Goal: Information Seeking & Learning: Learn about a topic

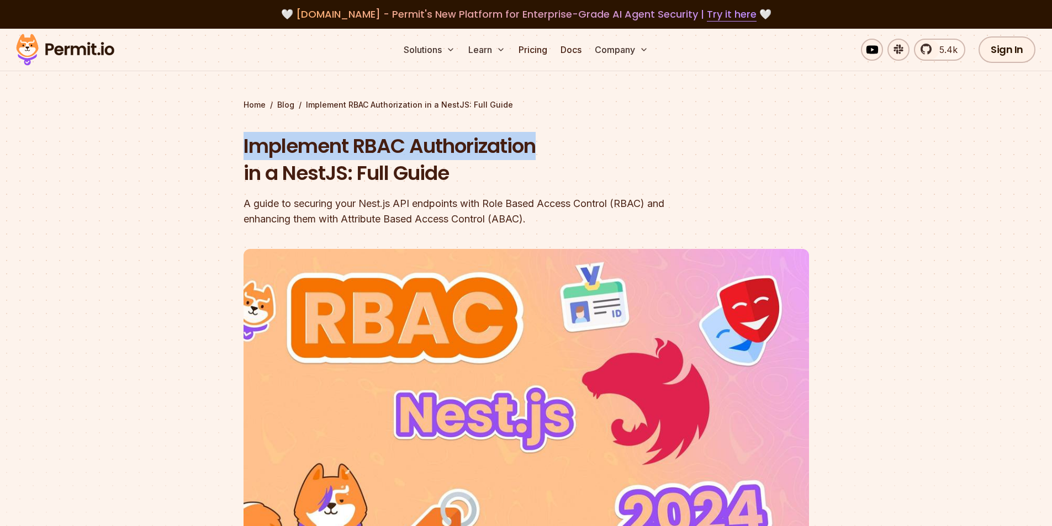
drag, startPoint x: 255, startPoint y: 148, endPoint x: 560, endPoint y: 168, distance: 305.9
click at [601, 150] on section "Home / Blog / Implement RBAC Authorization in a NestJS: Full Guide Implement RB…" at bounding box center [526, 341] width 1052 height 624
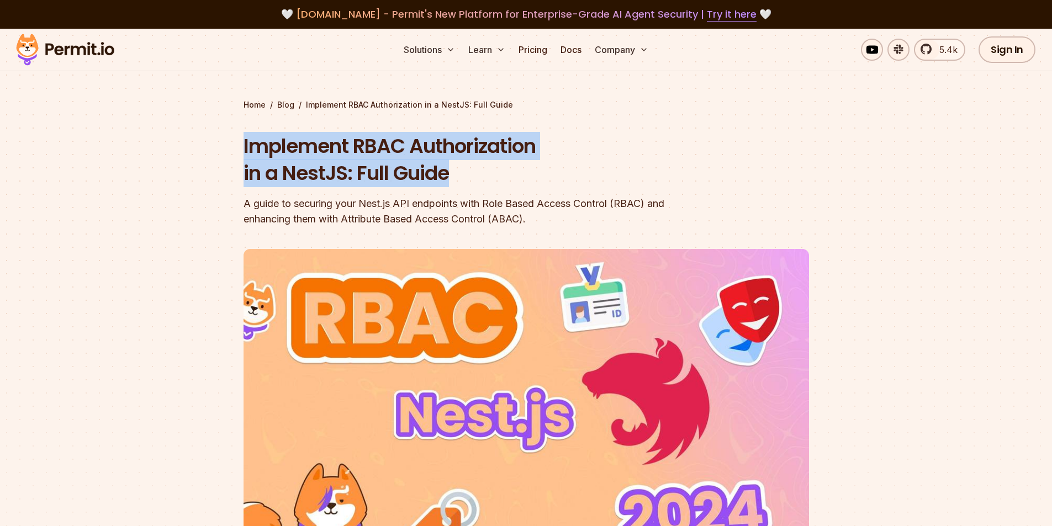
drag, startPoint x: 474, startPoint y: 171, endPoint x: 226, endPoint y: 153, distance: 248.4
click at [226, 153] on section "Home / Blog / Implement RBAC Authorization in a NestJS: Full Guide Implement RB…" at bounding box center [526, 341] width 1052 height 624
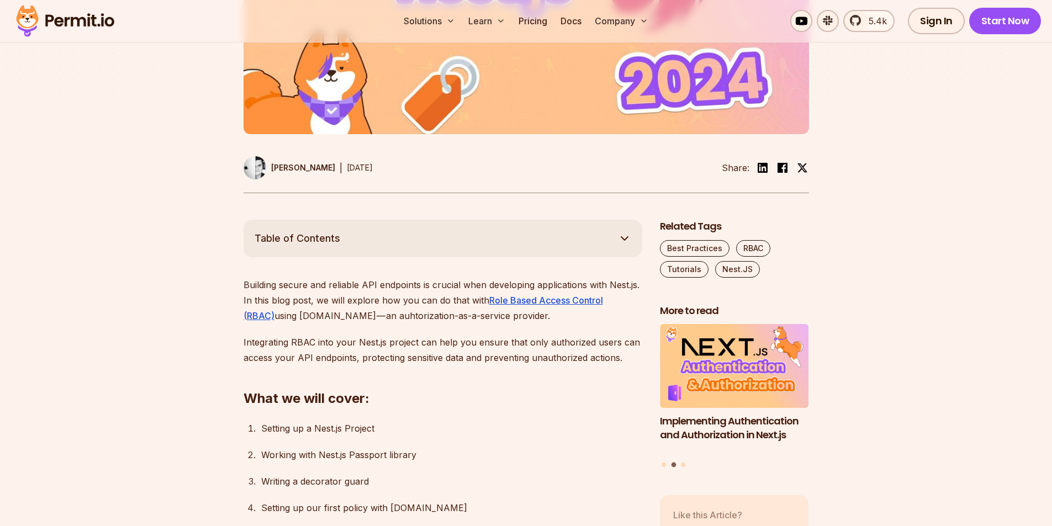
scroll to position [718, 0]
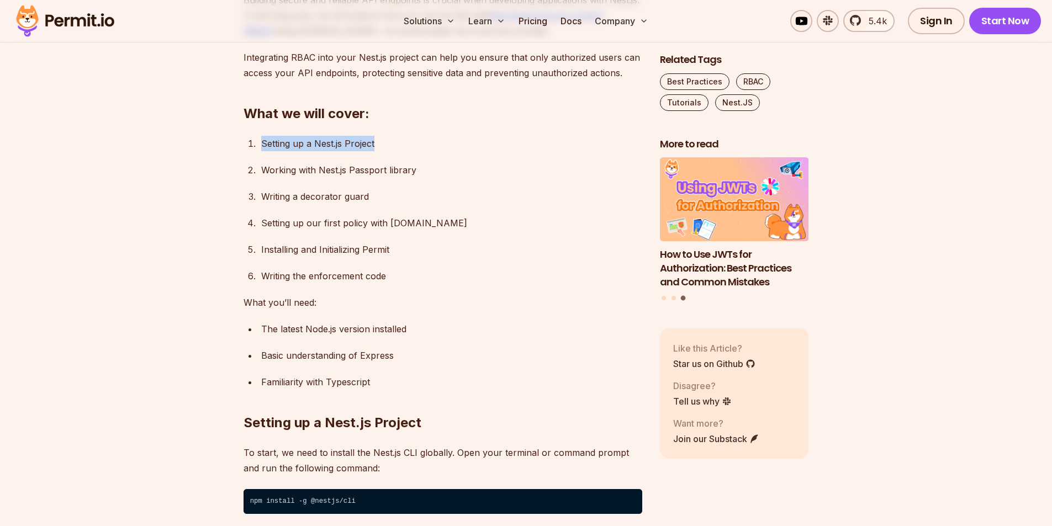
drag, startPoint x: 254, startPoint y: 142, endPoint x: 373, endPoint y: 177, distance: 123.8
click at [391, 147] on li "Setting up a Nest.js Project" at bounding box center [450, 143] width 384 height 15
drag, startPoint x: 328, startPoint y: 191, endPoint x: 284, endPoint y: 183, distance: 44.3
click at [323, 193] on div "Writing a decorator guard" at bounding box center [451, 196] width 381 height 15
drag, startPoint x: 258, startPoint y: 171, endPoint x: 425, endPoint y: 167, distance: 166.7
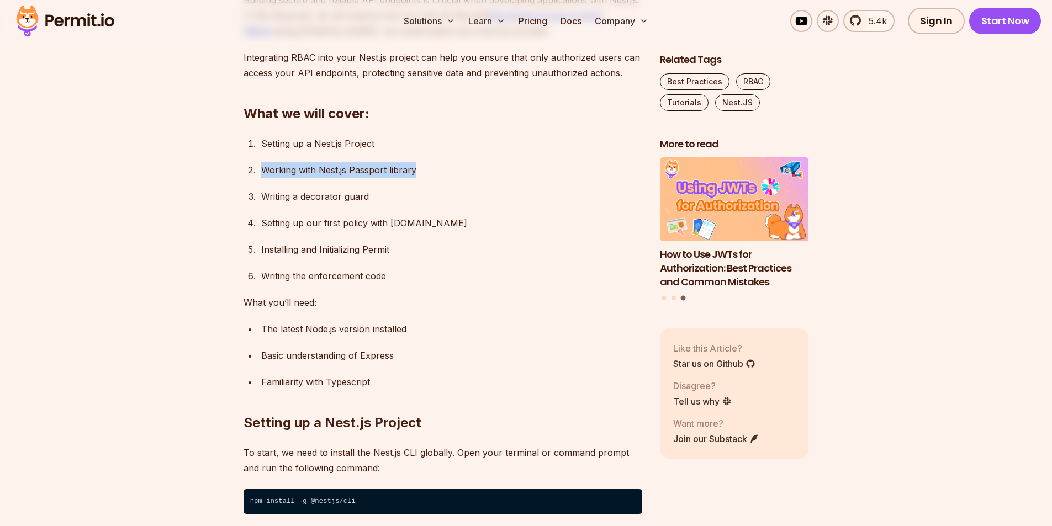
click at [425, 167] on li "Working with Nest.js Passport library" at bounding box center [450, 169] width 384 height 15
drag, startPoint x: 326, startPoint y: 196, endPoint x: 322, endPoint y: 175, distance: 21.3
click at [326, 189] on div "Writing a decorator guard" at bounding box center [451, 196] width 381 height 15
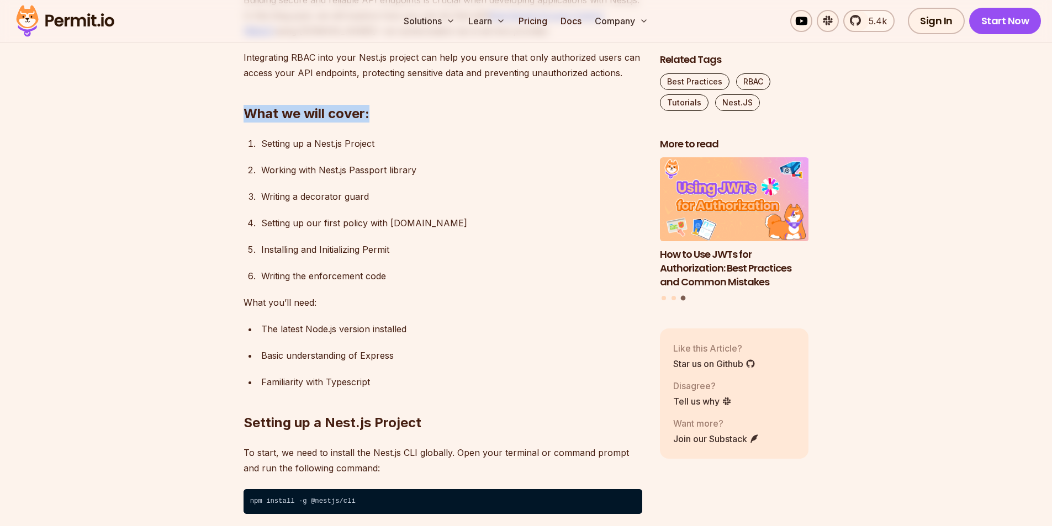
drag, startPoint x: 233, startPoint y: 109, endPoint x: 371, endPoint y: 131, distance: 139.8
drag, startPoint x: 259, startPoint y: 141, endPoint x: 376, endPoint y: 146, distance: 116.6
click at [383, 141] on li "Setting up a Nest.js Project" at bounding box center [450, 143] width 384 height 15
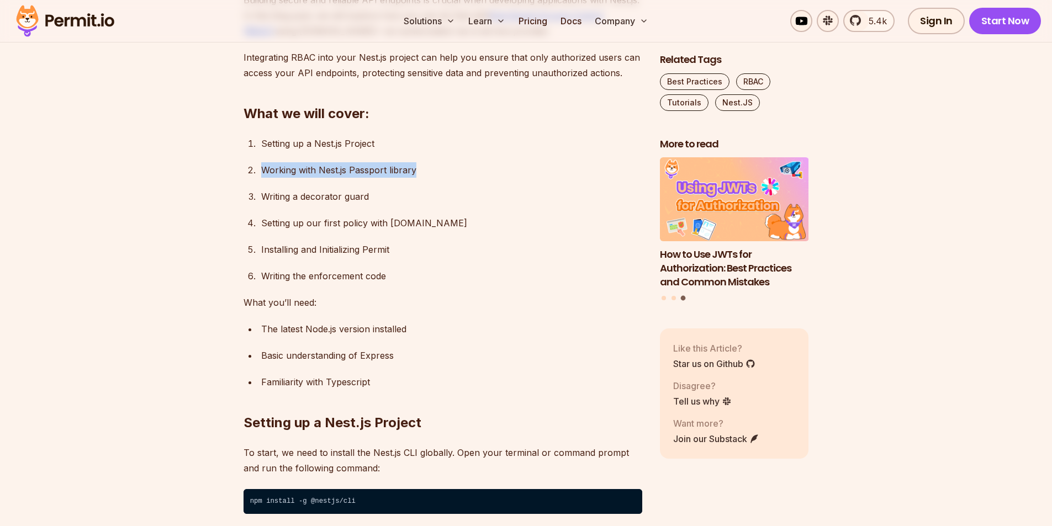
drag, startPoint x: 261, startPoint y: 172, endPoint x: 420, endPoint y: 177, distance: 159.1
click at [423, 174] on div "Working with Nest.js Passport library" at bounding box center [451, 169] width 381 height 15
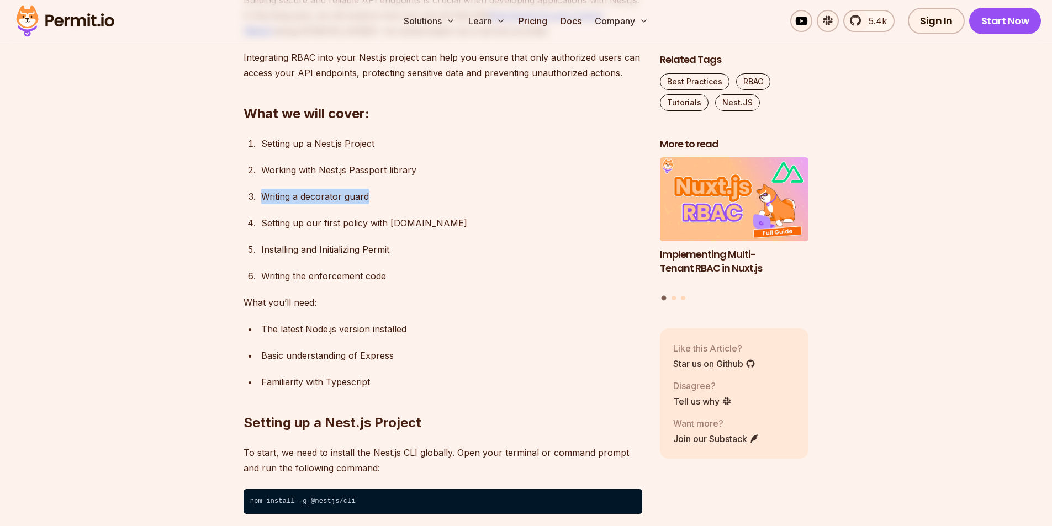
drag, startPoint x: 261, startPoint y: 197, endPoint x: 391, endPoint y: 197, distance: 130.8
click at [385, 197] on div "Writing a decorator guard" at bounding box center [451, 196] width 381 height 15
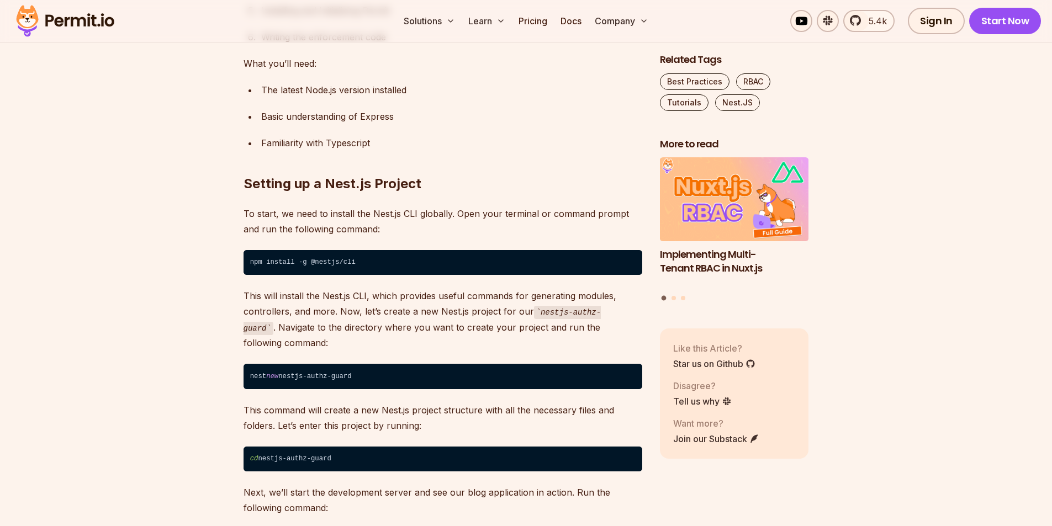
scroll to position [1196, 0]
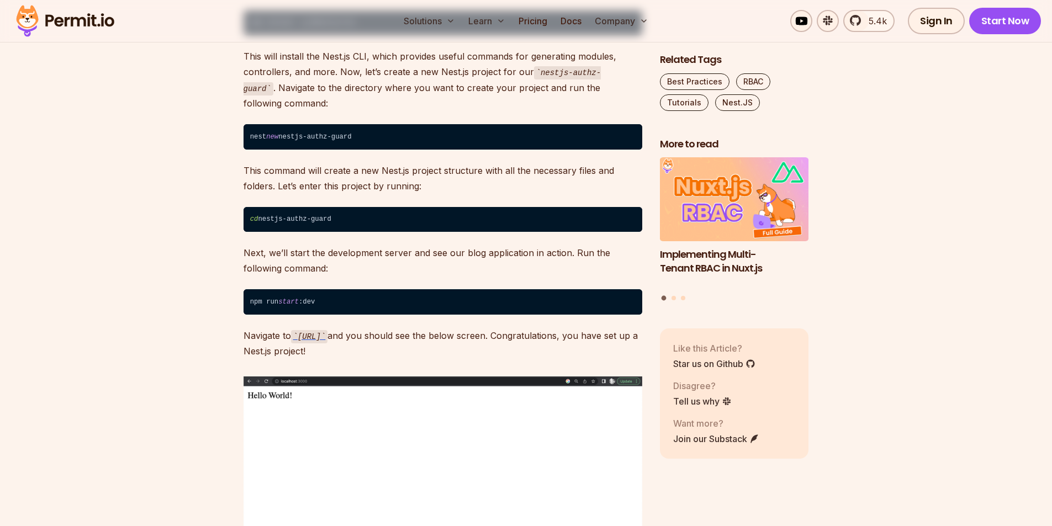
drag, startPoint x: 339, startPoint y: 221, endPoint x: 276, endPoint y: 261, distance: 75.2
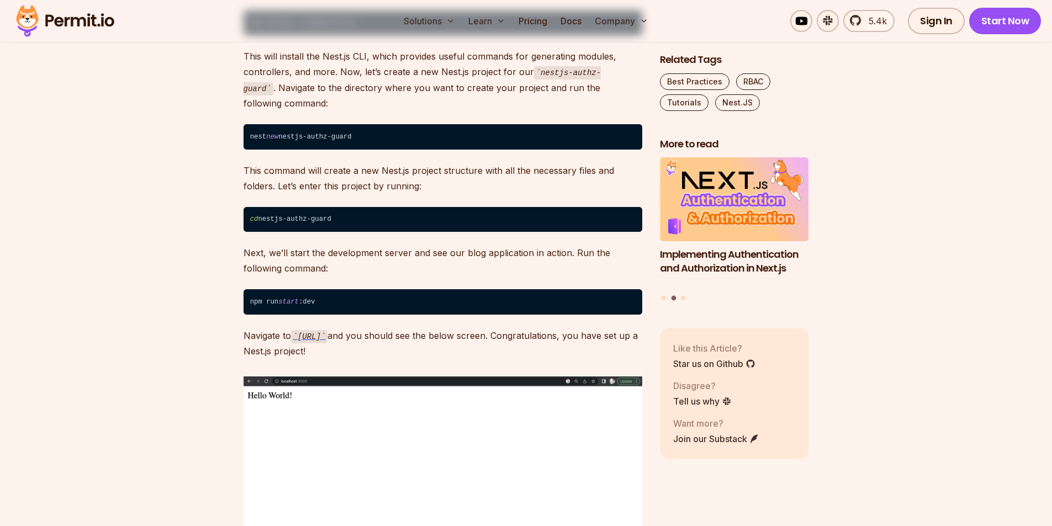
drag, startPoint x: 357, startPoint y: 137, endPoint x: 226, endPoint y: 136, distance: 130.3
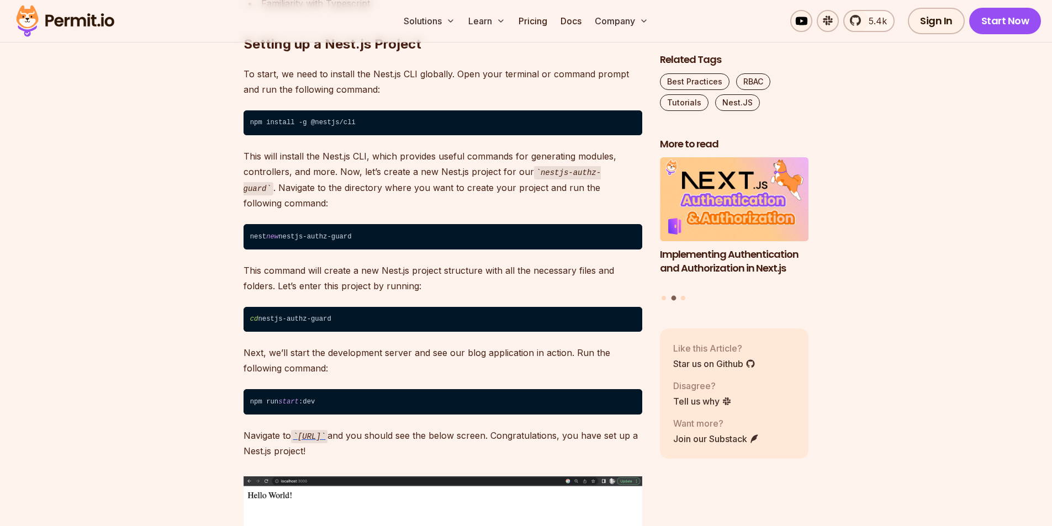
scroll to position [957, 0]
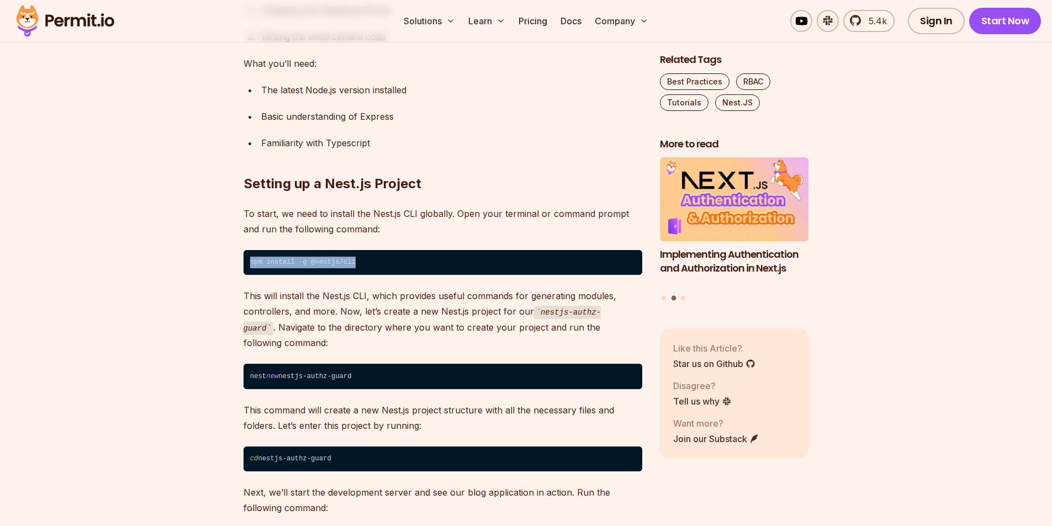
drag, startPoint x: 354, startPoint y: 258, endPoint x: 259, endPoint y: 262, distance: 95.0
copy code "npm install -g @nestjs/cli"
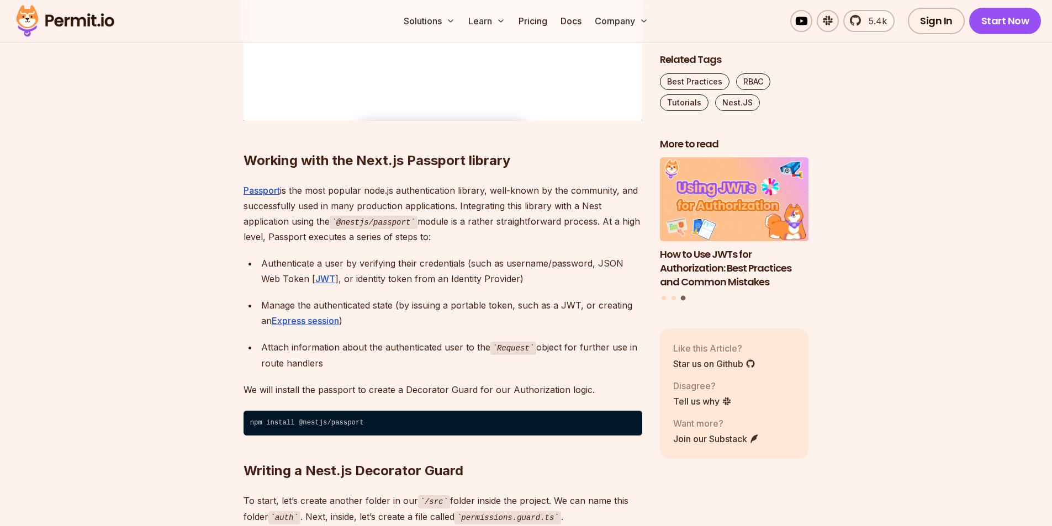
scroll to position [1914, 0]
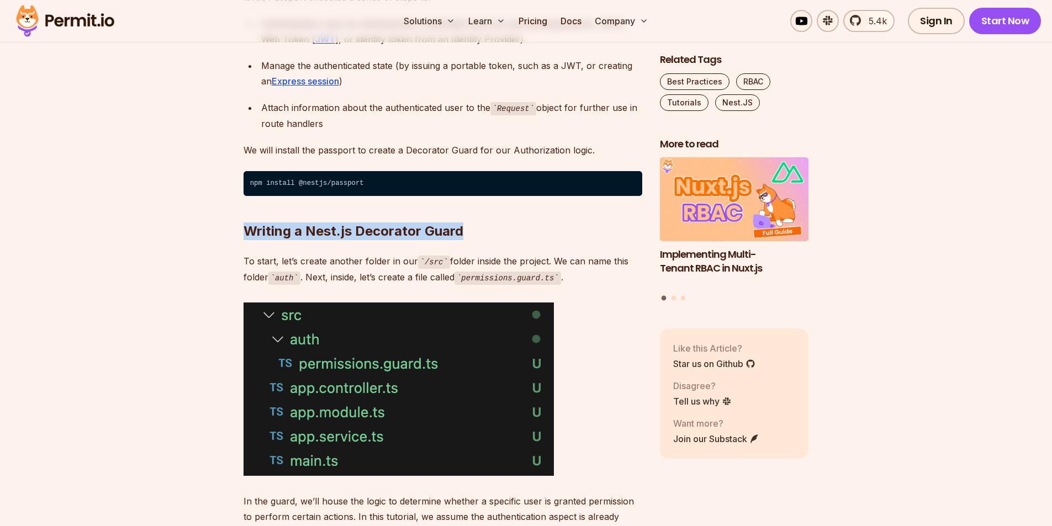
drag, startPoint x: 237, startPoint y: 236, endPoint x: 473, endPoint y: 227, distance: 236.5
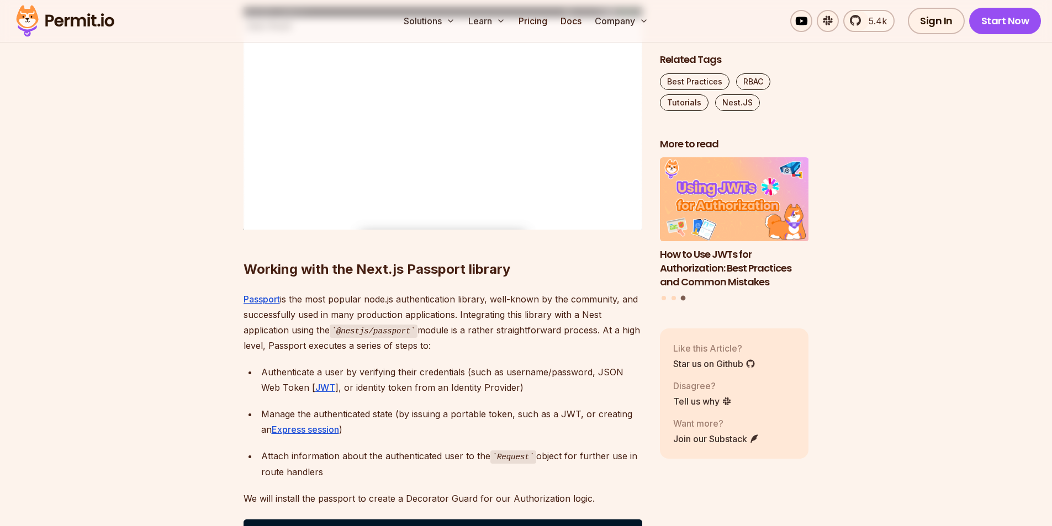
scroll to position [1674, 0]
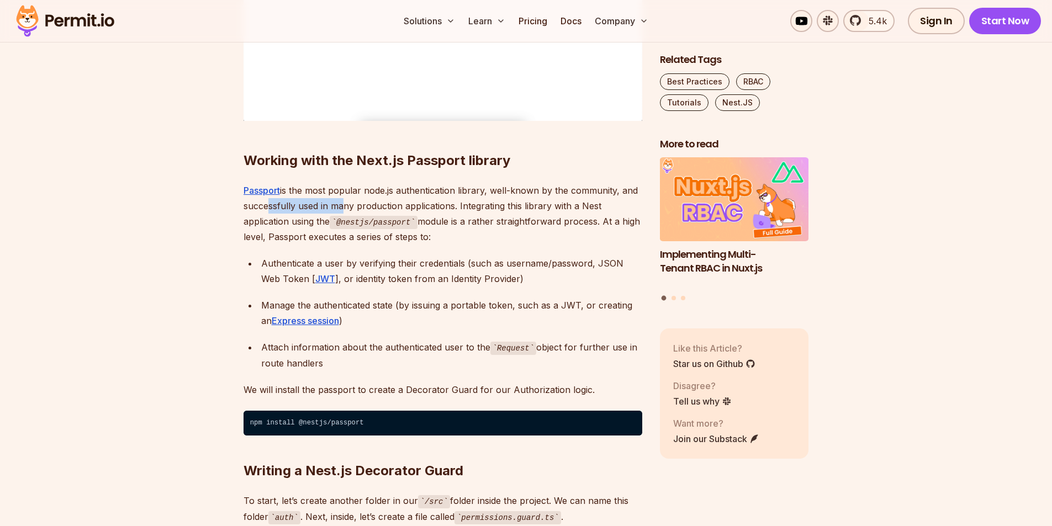
drag, startPoint x: 263, startPoint y: 205, endPoint x: 337, endPoint y: 209, distance: 74.1
click at [337, 209] on p "Passport is the most popular node.js authentication library, well-known by the …" at bounding box center [442, 214] width 399 height 62
click at [301, 202] on p "Passport is the most popular node.js authentication library, well-known by the …" at bounding box center [442, 214] width 399 height 62
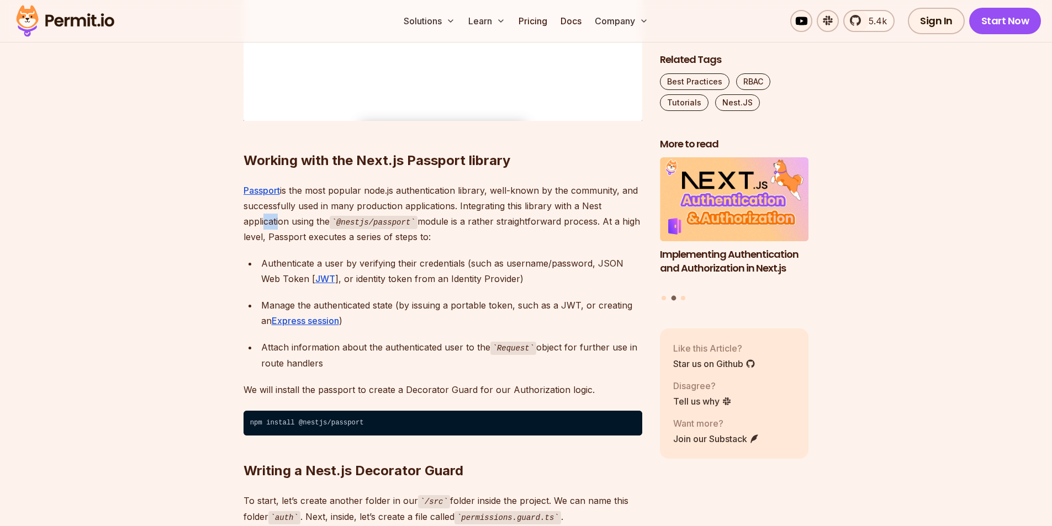
drag, startPoint x: 262, startPoint y: 223, endPoint x: 277, endPoint y: 223, distance: 14.9
click at [277, 223] on p "Passport is the most popular node.js authentication library, well-known by the …" at bounding box center [442, 214] width 399 height 62
drag, startPoint x: 355, startPoint y: 222, endPoint x: 397, endPoint y: 222, distance: 42.0
click at [397, 222] on code "@nestjs/passport" at bounding box center [374, 222] width 88 height 13
drag, startPoint x: 433, startPoint y: 221, endPoint x: 518, endPoint y: 221, distance: 85.0
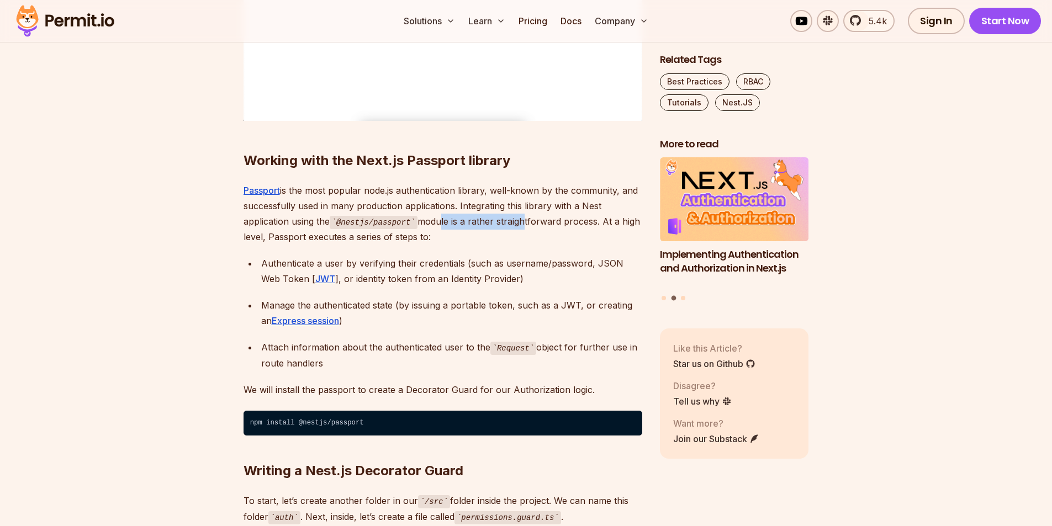
click at [518, 221] on p "Passport is the most popular node.js authentication library, well-known by the …" at bounding box center [442, 214] width 399 height 62
click at [525, 221] on p "Passport is the most popular node.js authentication library, well-known by the …" at bounding box center [442, 214] width 399 height 62
drag, startPoint x: 593, startPoint y: 223, endPoint x: 487, endPoint y: 232, distance: 106.4
click at [548, 224] on p "Passport is the most popular node.js authentication library, well-known by the …" at bounding box center [442, 214] width 399 height 62
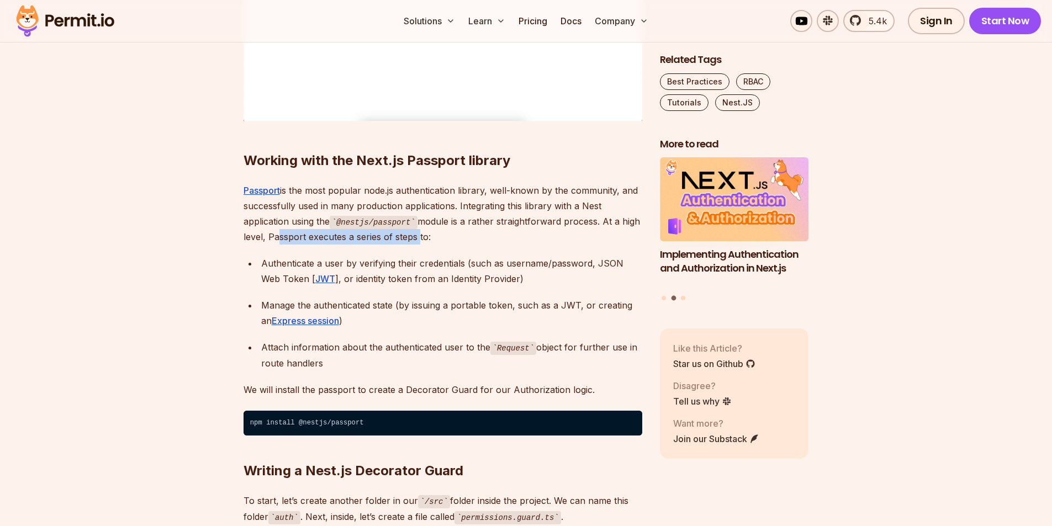
drag, startPoint x: 274, startPoint y: 238, endPoint x: 417, endPoint y: 237, distance: 143.0
click at [417, 237] on p "Passport is the most popular node.js authentication library, well-known by the …" at bounding box center [442, 214] width 399 height 62
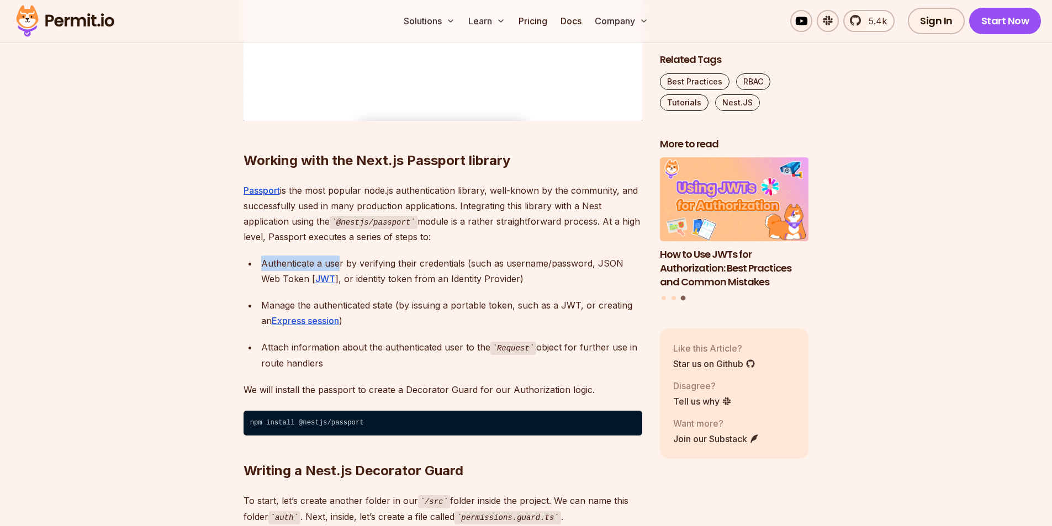
drag, startPoint x: 262, startPoint y: 263, endPoint x: 336, endPoint y: 263, distance: 74.0
click at [336, 263] on div "Authenticate a user by verifying their credentials (such as username/password, …" at bounding box center [451, 271] width 381 height 31
click at [318, 263] on div "Authenticate a user by verifying their credentials (such as username/password, …" at bounding box center [451, 271] width 381 height 31
drag, startPoint x: 331, startPoint y: 263, endPoint x: 476, endPoint y: 263, distance: 145.7
click at [476, 264] on div "Authenticate a user by verifying their credentials (such as username/password, …" at bounding box center [451, 271] width 381 height 31
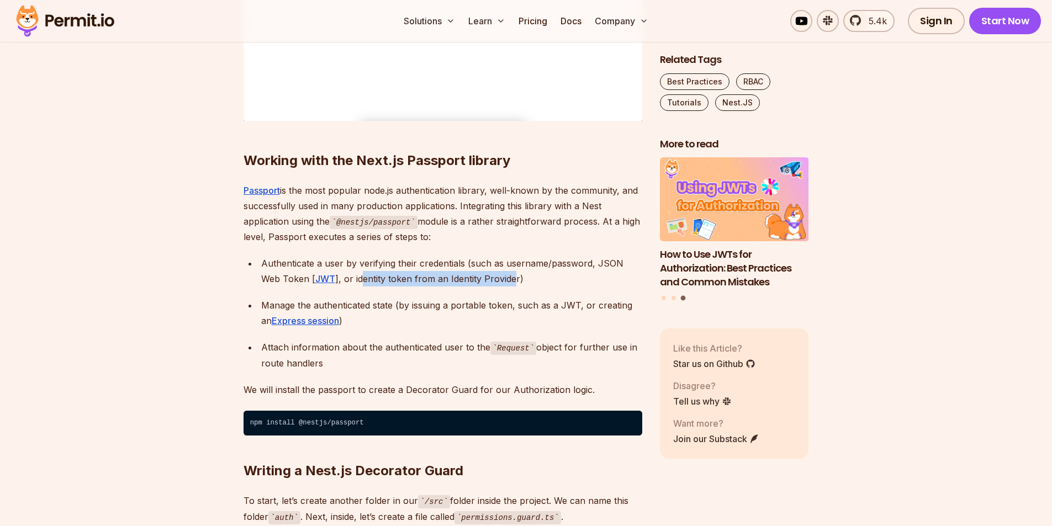
drag, startPoint x: 336, startPoint y: 282, endPoint x: 489, endPoint y: 282, distance: 152.9
click at [489, 282] on div "Authenticate a user by verifying their credentials (such as username/password, …" at bounding box center [451, 271] width 381 height 31
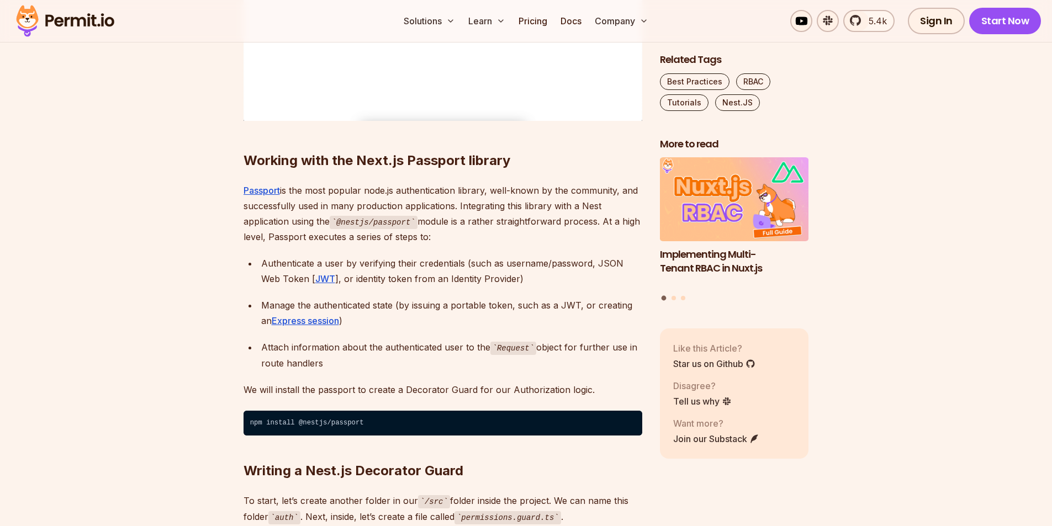
click at [427, 287] on ul "Authenticate a user by verifying their credentials (such as username/password, …" at bounding box center [442, 313] width 399 height 115
drag, startPoint x: 266, startPoint y: 305, endPoint x: 325, endPoint y: 303, distance: 59.1
click at [298, 304] on div "Manage the authenticated state (by issuing a portable token, such as a JWT, or …" at bounding box center [451, 313] width 381 height 31
drag, startPoint x: 318, startPoint y: 303, endPoint x: 402, endPoint y: 295, distance: 84.3
click at [395, 303] on div "Manage the authenticated state (by issuing a portable token, such as a JWT, or …" at bounding box center [451, 313] width 381 height 31
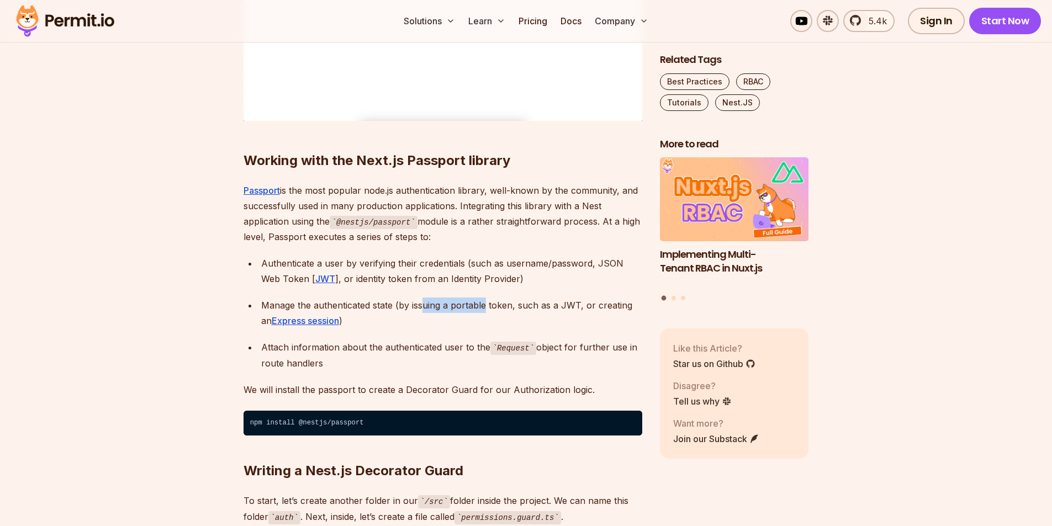
drag, startPoint x: 421, startPoint y: 306, endPoint x: 485, endPoint y: 306, distance: 63.5
click at [485, 306] on div "Manage the authenticated state (by issuing a portable token, such as a JWT, or …" at bounding box center [451, 313] width 381 height 31
click at [467, 304] on div "Manage the authenticated state (by issuing a portable token, such as a JWT, or …" at bounding box center [451, 313] width 381 height 31
click at [494, 304] on div "Manage the authenticated state (by issuing a portable token, such as a JWT, or …" at bounding box center [451, 313] width 381 height 31
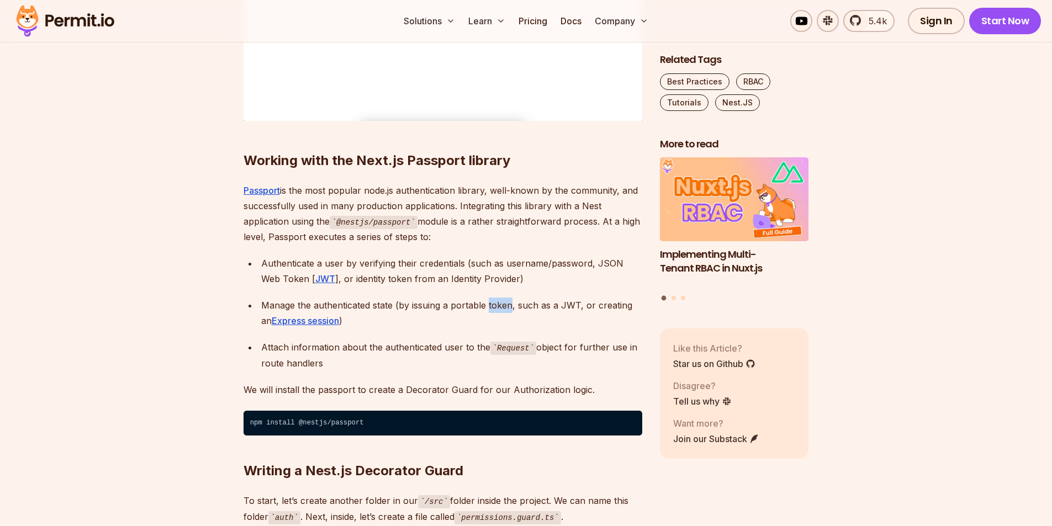
click at [494, 304] on div "Manage the authenticated state (by issuing a portable token, such as a JWT, or …" at bounding box center [451, 313] width 381 height 31
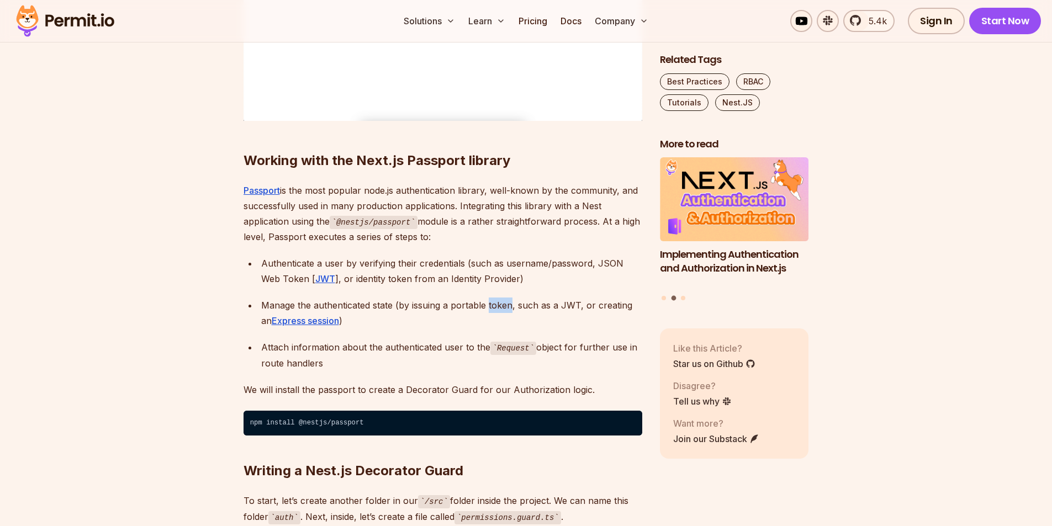
scroll to position [1914, 0]
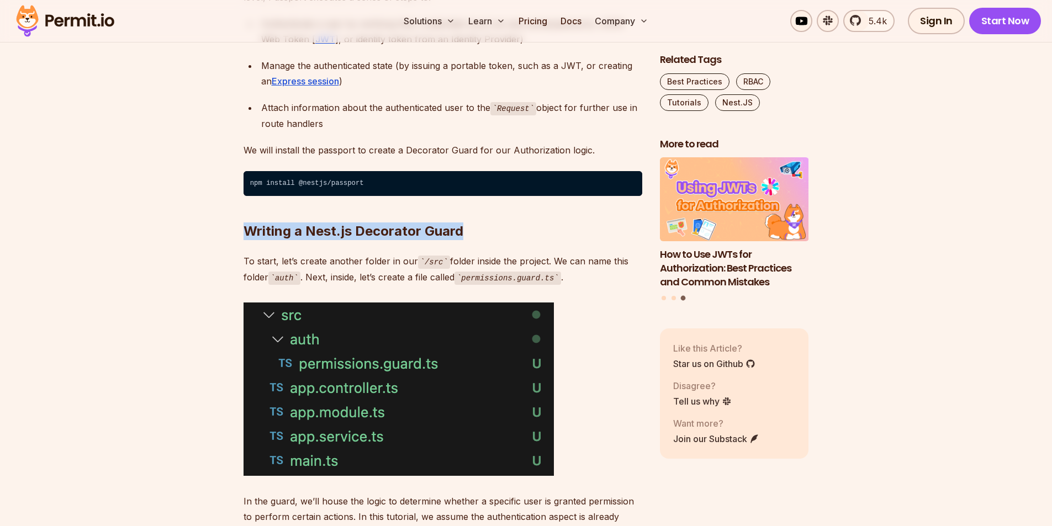
drag, startPoint x: 279, startPoint y: 226, endPoint x: 460, endPoint y: 230, distance: 180.6
click at [269, 222] on h2 "Writing a Nest.js Decorator Guard" at bounding box center [442, 209] width 399 height 62
click at [327, 233] on h2 "Writing a Nest.js Decorator Guard" at bounding box center [442, 209] width 399 height 62
drag, startPoint x: 327, startPoint y: 233, endPoint x: 338, endPoint y: 233, distance: 11.0
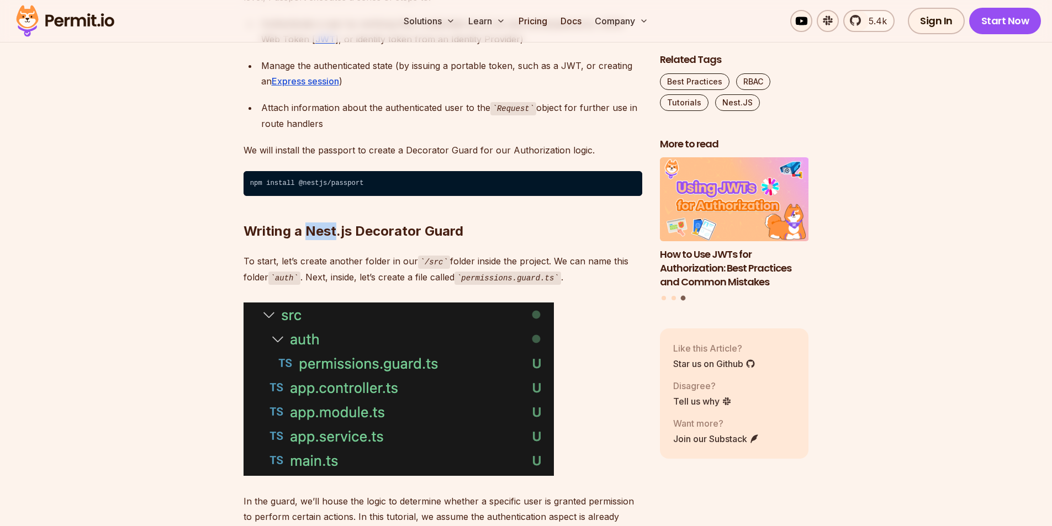
click at [328, 233] on h2 "Writing a Nest.js Decorator Guard" at bounding box center [442, 209] width 399 height 62
click at [402, 234] on h2 "Writing a Nest.js Decorator Guard" at bounding box center [442, 209] width 399 height 62
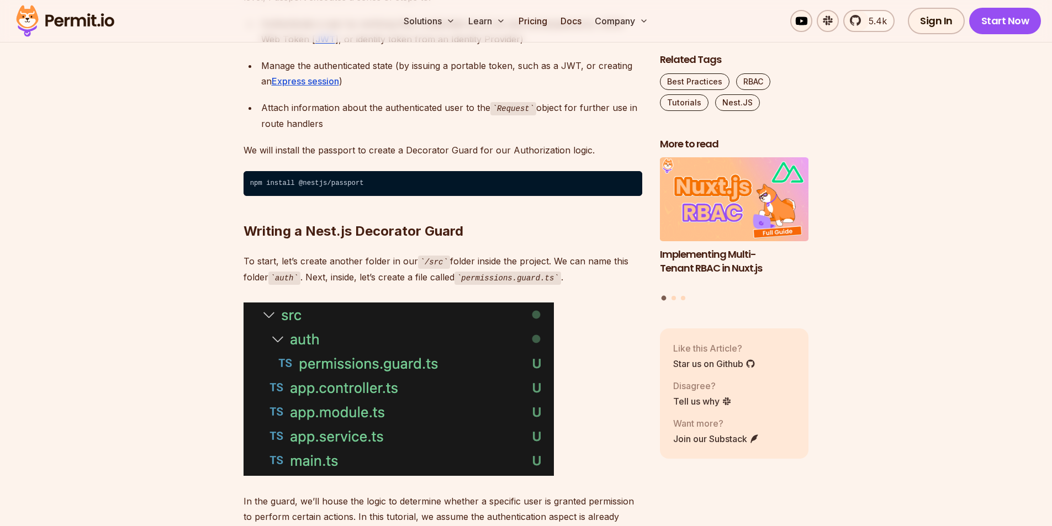
click at [428, 264] on code "/src" at bounding box center [434, 262] width 32 height 13
click at [459, 264] on p "To start, let’s create another folder in our /src folder inside the project. We…" at bounding box center [442, 268] width 399 height 31
click at [460, 264] on p "To start, let’s create another folder in our /src folder inside the project. We…" at bounding box center [442, 268] width 399 height 31
click at [511, 262] on p "To start, let’s create another folder in our /src folder inside the project. We…" at bounding box center [442, 268] width 399 height 31
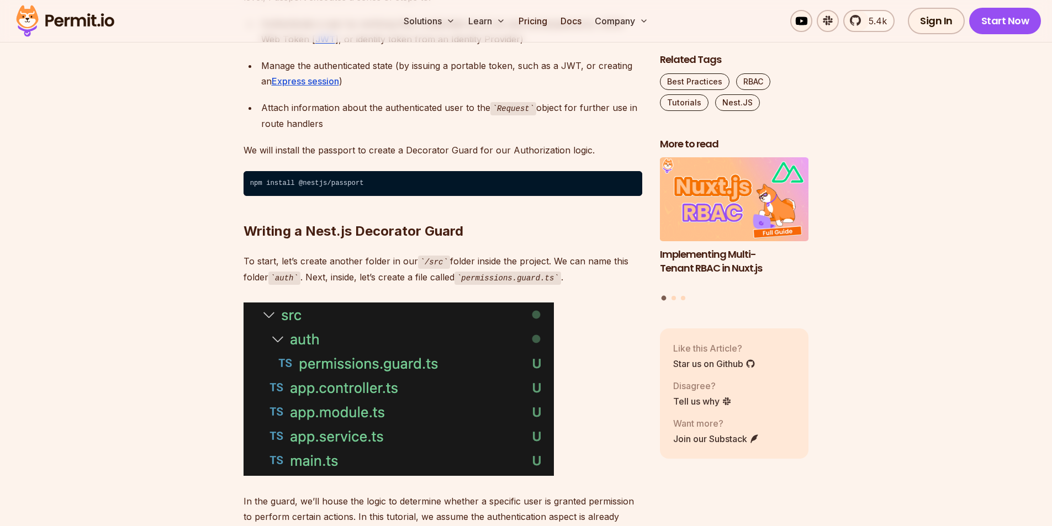
drag, startPoint x: 521, startPoint y: 262, endPoint x: 567, endPoint y: 261, distance: 45.8
click at [522, 262] on p "To start, let’s create another folder in our /src folder inside the project. We…" at bounding box center [442, 268] width 399 height 31
click at [583, 261] on p "To start, let’s create another folder in our /src folder inside the project. We…" at bounding box center [442, 268] width 399 height 31
click at [288, 283] on code "auth" at bounding box center [284, 278] width 32 height 13
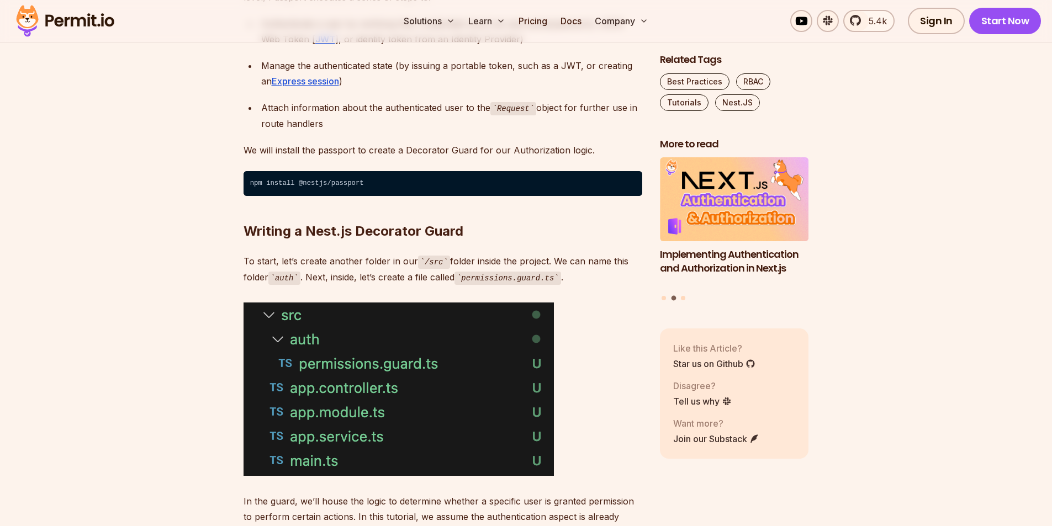
click at [306, 281] on p "To start, let’s create another folder in our /src folder inside the project. We…" at bounding box center [442, 268] width 399 height 31
click at [341, 280] on p "To start, let’s create another folder in our /src folder inside the project. We…" at bounding box center [442, 268] width 399 height 31
click at [494, 277] on code "permissions.guard.ts" at bounding box center [507, 278] width 107 height 13
click at [516, 277] on code "permissions.guard.ts" at bounding box center [507, 278] width 107 height 13
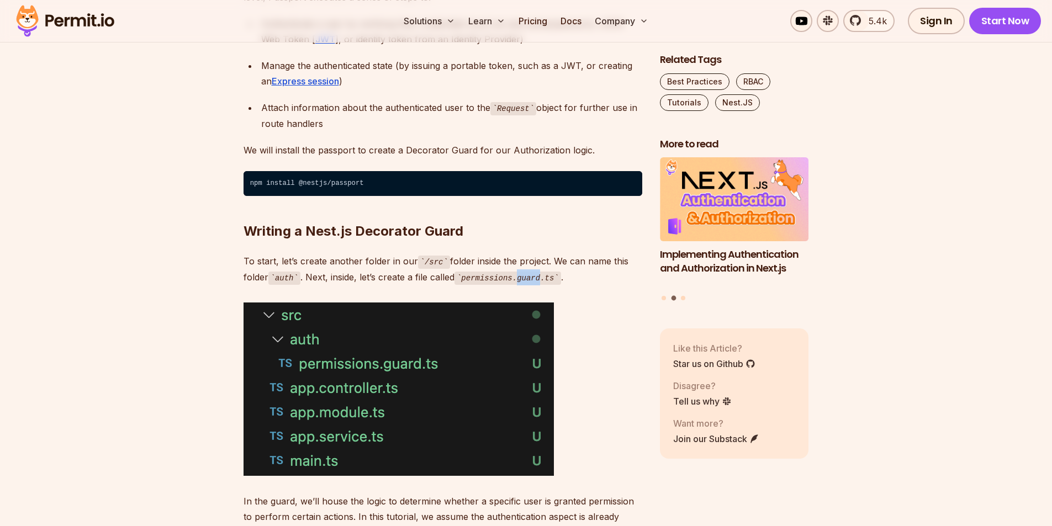
click at [516, 277] on code "permissions.guard.ts" at bounding box center [507, 278] width 107 height 13
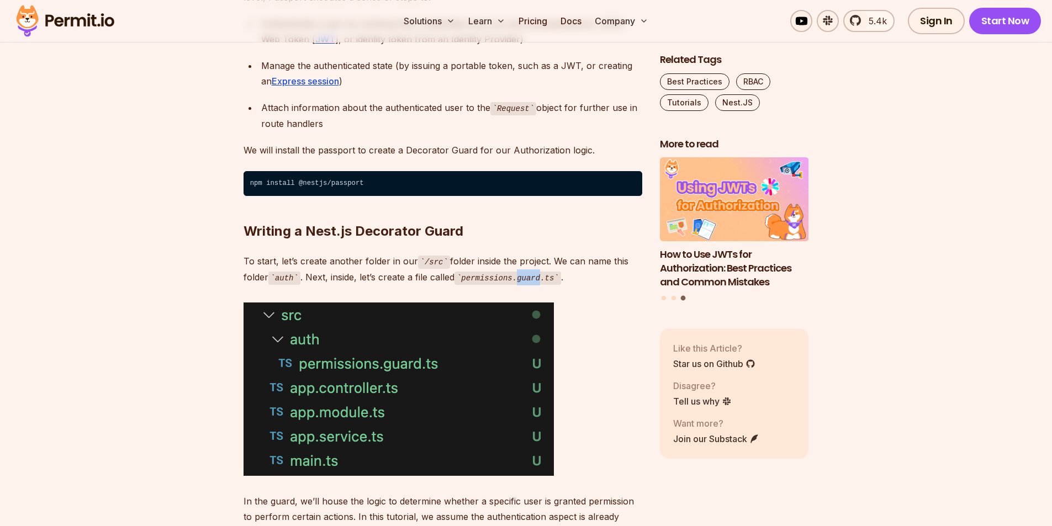
scroll to position [2153, 0]
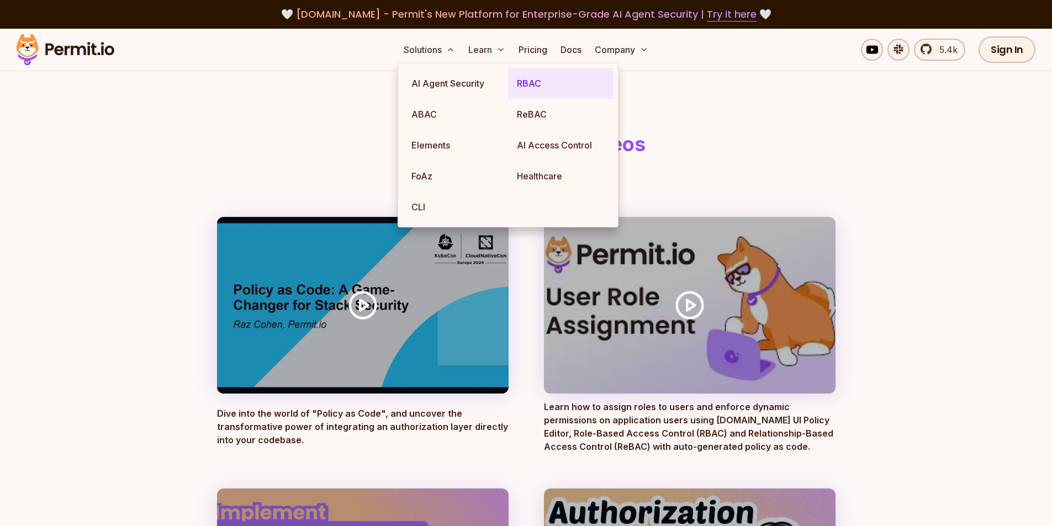
click at [527, 84] on link "RBAC" at bounding box center [560, 83] width 105 height 31
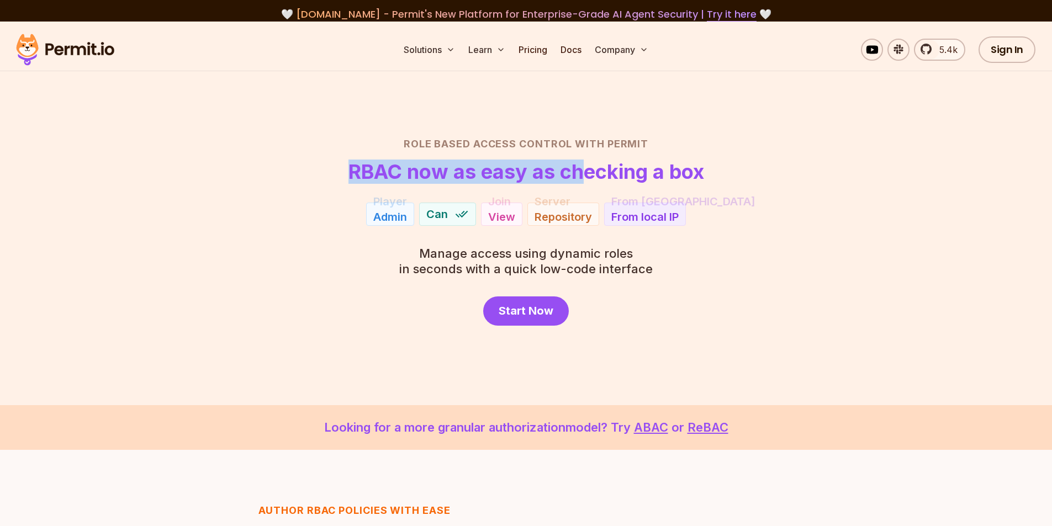
drag, startPoint x: 349, startPoint y: 171, endPoint x: 577, endPoint y: 171, distance: 227.4
click at [577, 171] on h1 "RBAC now as easy as checking a box" at bounding box center [526, 172] width 356 height 22
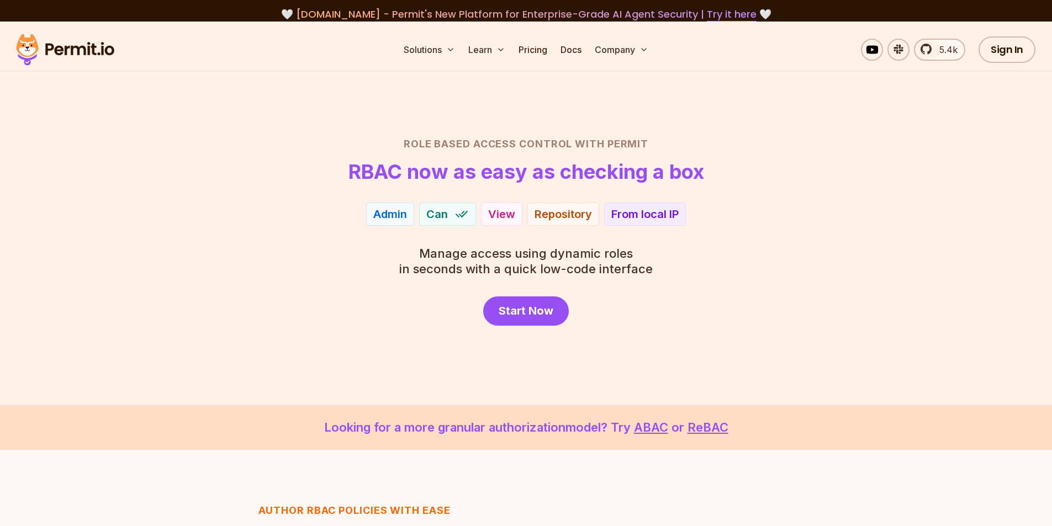
click at [267, 245] on div "Role Based Access Control with Permit RBAC now as easy as checking a box Admin …" at bounding box center [526, 230] width 773 height 189
click at [528, 50] on link "Pricing" at bounding box center [533, 50] width 38 height 22
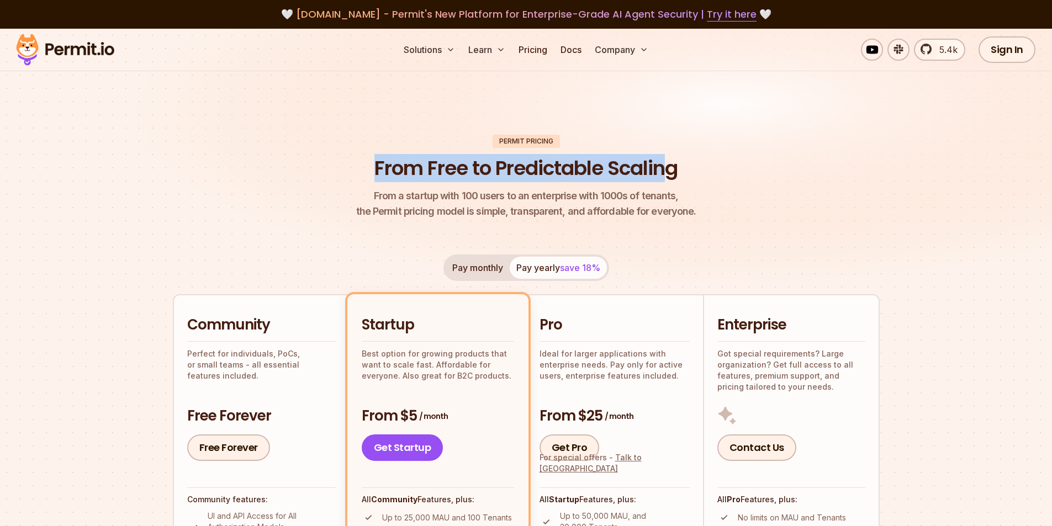
drag, startPoint x: 367, startPoint y: 172, endPoint x: 672, endPoint y: 178, distance: 305.3
click at [672, 178] on header "Permit Pricing From Free to Predictable Scaling From a startup with 100 users t…" at bounding box center [526, 177] width 707 height 85
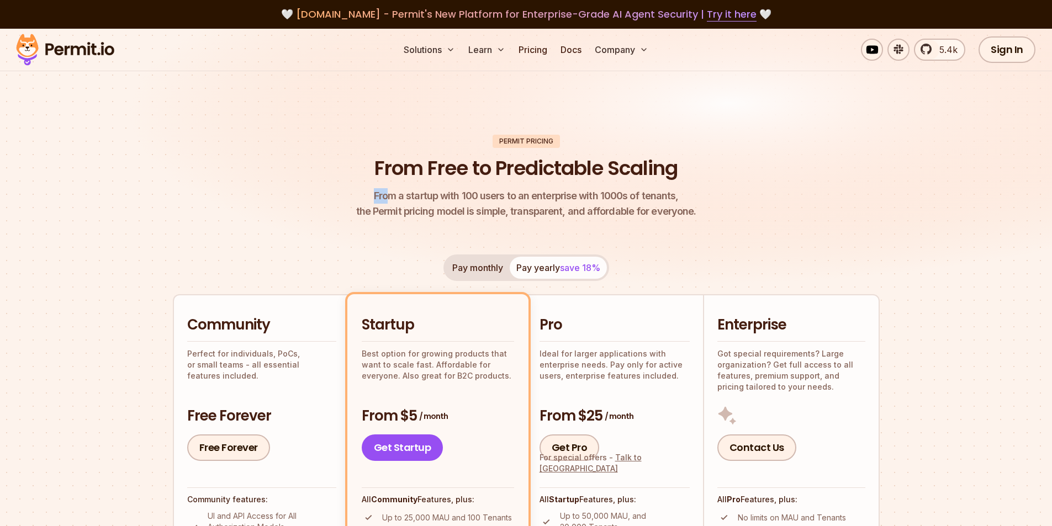
drag, startPoint x: 375, startPoint y: 193, endPoint x: 394, endPoint y: 194, distance: 18.8
click at [394, 194] on span "From a startup with 100 users to an enterprise with 1000s of tenants," at bounding box center [526, 195] width 340 height 15
drag, startPoint x: 406, startPoint y: 195, endPoint x: 436, endPoint y: 195, distance: 29.8
click at [436, 195] on span "From a startup with 100 users to an enterprise with 1000s of tenants," at bounding box center [526, 195] width 340 height 15
drag, startPoint x: 471, startPoint y: 195, endPoint x: 669, endPoint y: 195, distance: 197.6
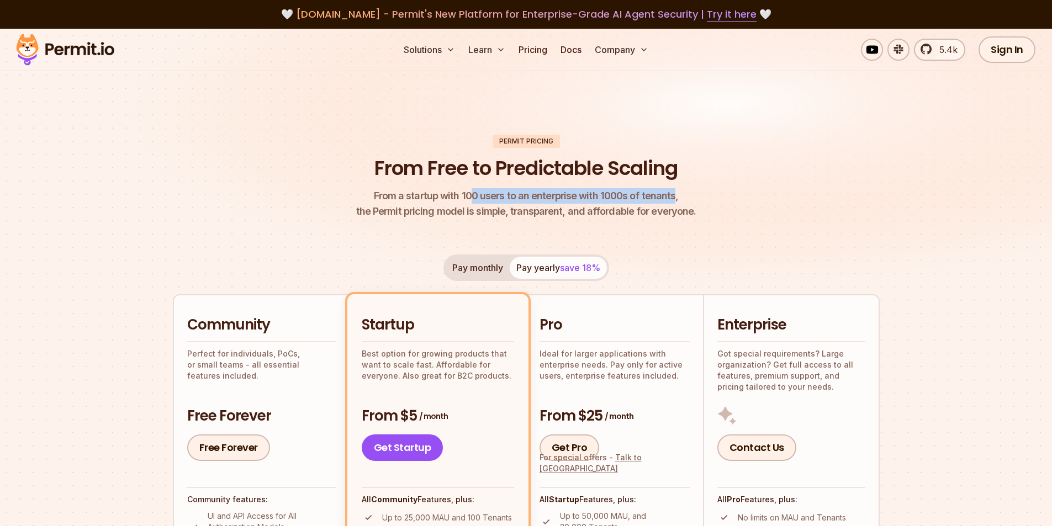
click at [669, 195] on span "From a startup with 100 users to an enterprise with 1000s of tenants," at bounding box center [526, 195] width 340 height 15
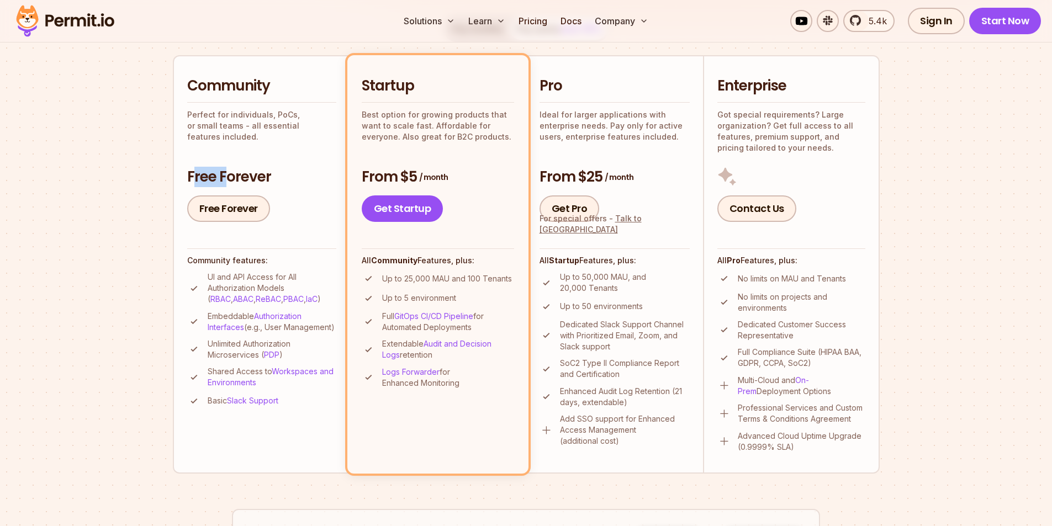
drag, startPoint x: 193, startPoint y: 176, endPoint x: 234, endPoint y: 173, distance: 40.9
click at [234, 174] on h3 "Free Forever" at bounding box center [261, 177] width 149 height 20
drag, startPoint x: 200, startPoint y: 117, endPoint x: 307, endPoint y: 154, distance: 113.3
click at [327, 119] on p "Perfect for individuals, PoCs, or small teams - all essential features included." at bounding box center [261, 125] width 149 height 33
drag, startPoint x: 204, startPoint y: 278, endPoint x: 288, endPoint y: 279, distance: 83.9
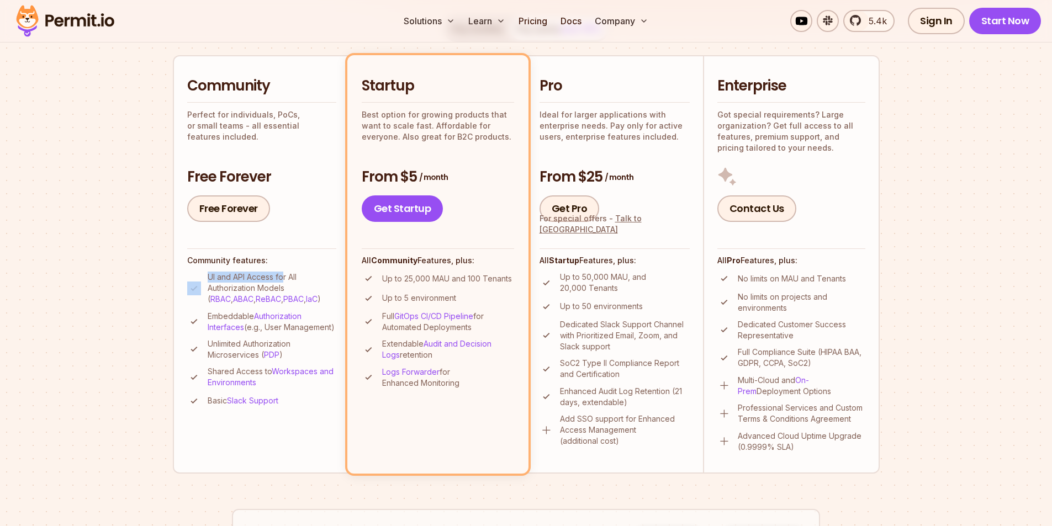
click at [282, 278] on li "UI and API Access for All Authorization Models ( RBAC , ABAC , ReBAC , PBAC , I…" at bounding box center [261, 288] width 149 height 33
click at [301, 275] on p "UI and API Access for All Authorization Models ( RBAC , ABAC , ReBAC , PBAC , I…" at bounding box center [272, 288] width 129 height 33
drag, startPoint x: 227, startPoint y: 276, endPoint x: 243, endPoint y: 282, distance: 17.6
click at [244, 278] on p "UI and API Access for All Authorization Models ( RBAC , ABAC , ReBAC , PBAC , I…" at bounding box center [272, 288] width 129 height 33
drag, startPoint x: 226, startPoint y: 357, endPoint x: 251, endPoint y: 371, distance: 28.2
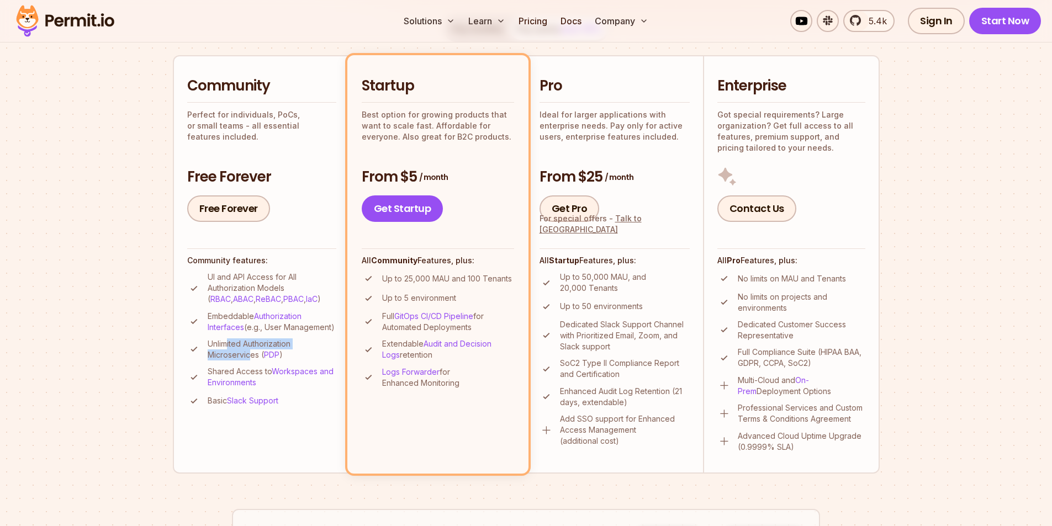
click at [251, 360] on p "Unlimited Authorization Microservices ( PDP )" at bounding box center [272, 349] width 129 height 22
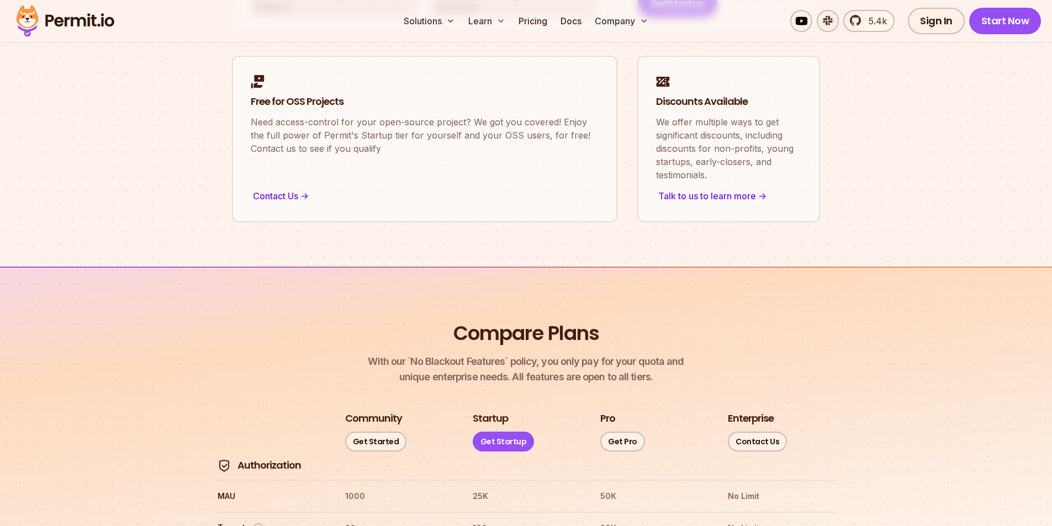
scroll to position [479, 0]
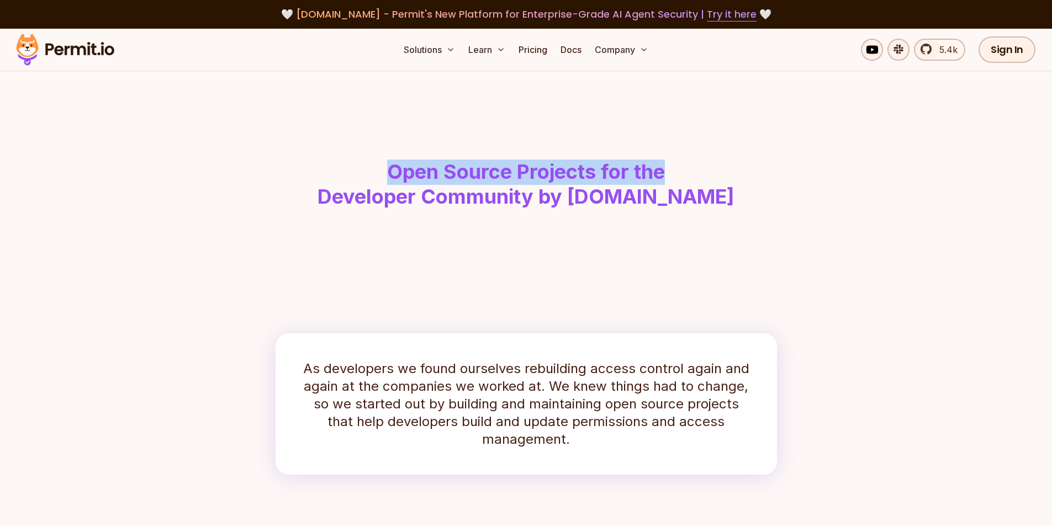
drag, startPoint x: 0, startPoint y: 0, endPoint x: 687, endPoint y: 178, distance: 709.3
click at [704, 173] on h1 "Open Source Projects for the Developer Community by Permit.io" at bounding box center [525, 185] width 565 height 50
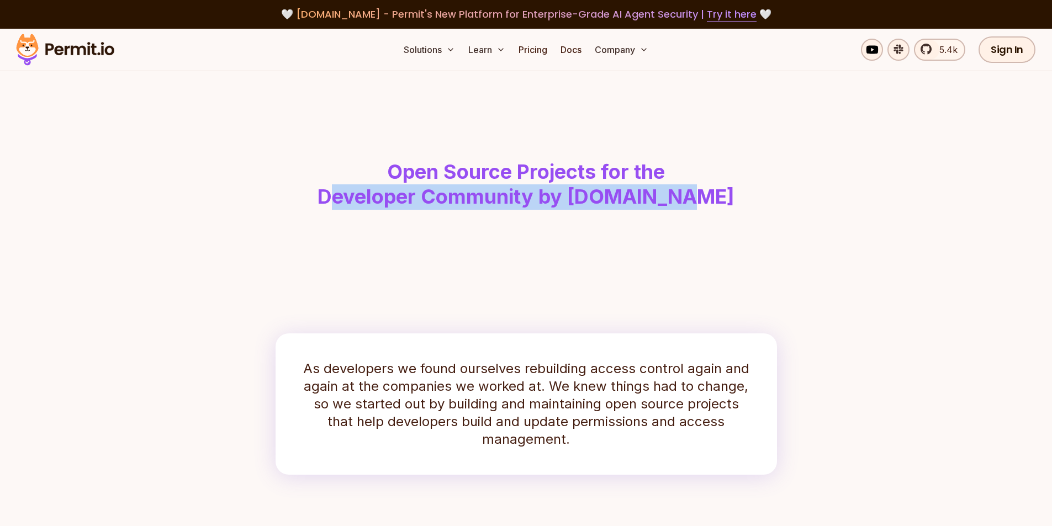
drag, startPoint x: 390, startPoint y: 200, endPoint x: 697, endPoint y: 221, distance: 307.6
click at [697, 221] on header "Open Source Projects for the Developer Community by Permit.io" at bounding box center [526, 162] width 707 height 183
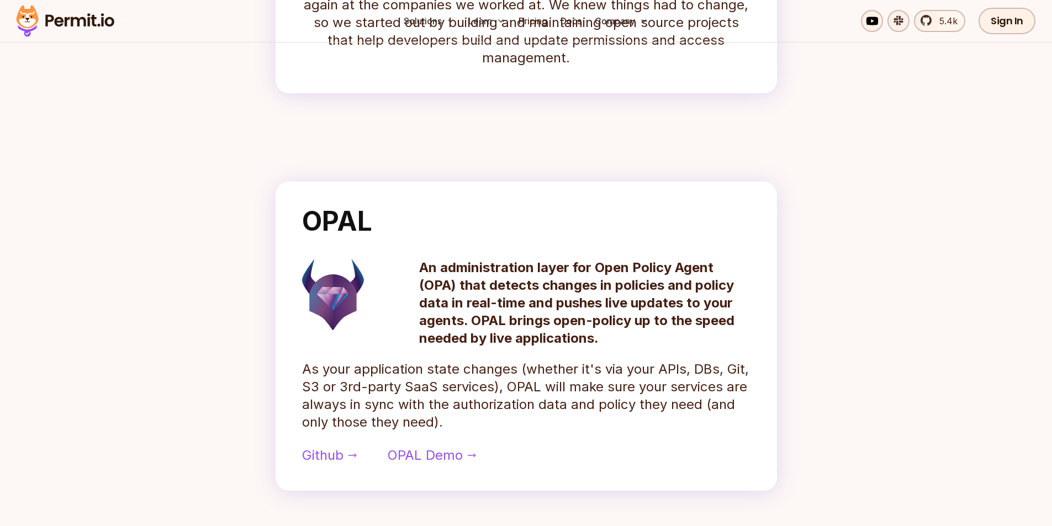
scroll to position [479, 0]
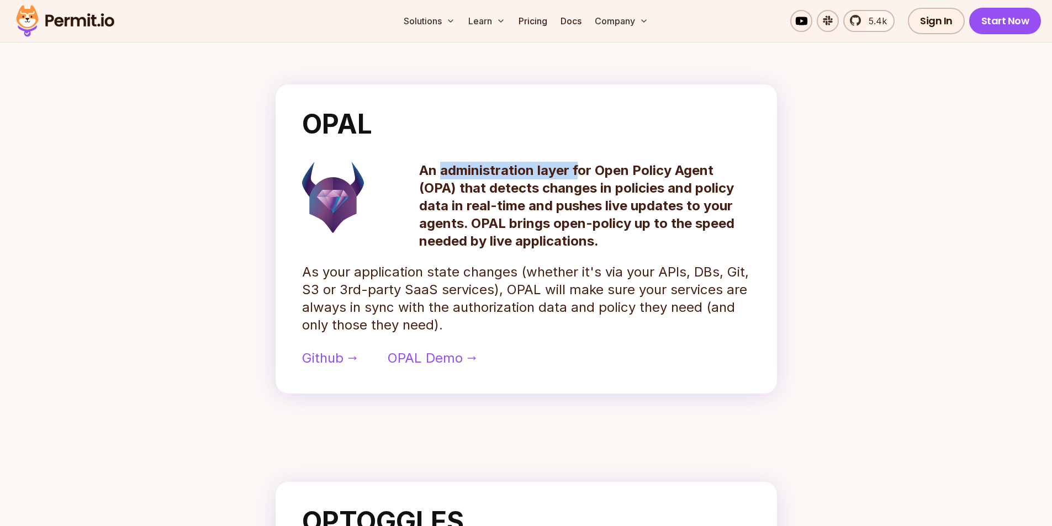
drag, startPoint x: 468, startPoint y: 172, endPoint x: 580, endPoint y: 175, distance: 112.6
click at [580, 175] on p "An administration layer for Open Policy Agent (OPA) that detects changes in pol…" at bounding box center [584, 206] width 331 height 88
drag, startPoint x: 566, startPoint y: 174, endPoint x: 604, endPoint y: 174, distance: 38.6
click at [566, 174] on p "An administration layer for Open Policy Agent (OPA) that detects changes in pol…" at bounding box center [584, 206] width 331 height 88
click at [603, 163] on p "An administration layer for Open Policy Agent (OPA) that detects changes in pol…" at bounding box center [584, 206] width 331 height 88
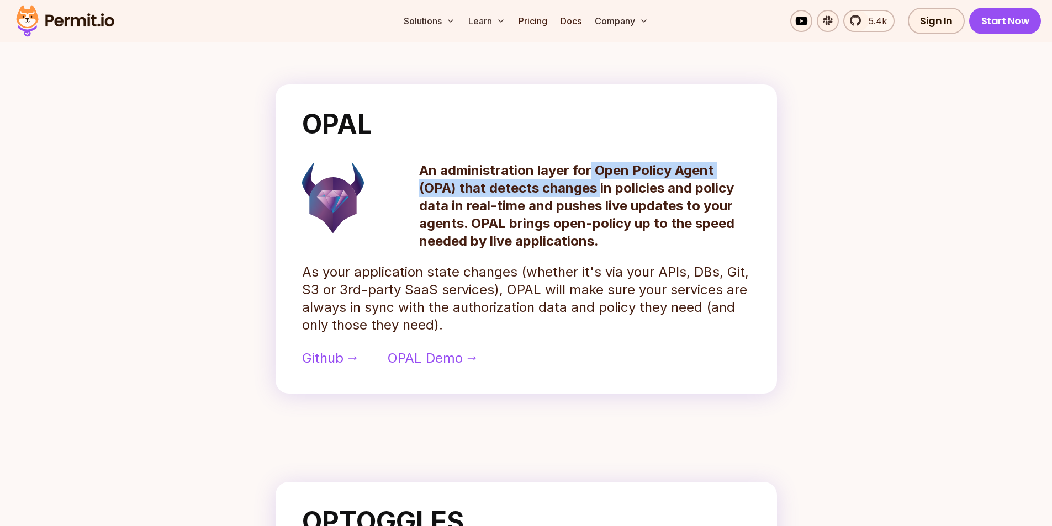
drag, startPoint x: 591, startPoint y: 165, endPoint x: 570, endPoint y: 190, distance: 32.9
click at [592, 184] on p "An administration layer for Open Policy Agent (OPA) that detects changes in pol…" at bounding box center [584, 206] width 331 height 88
click at [569, 192] on p "An administration layer for Open Policy Agent (OPA) that detects changes in pol…" at bounding box center [584, 206] width 331 height 88
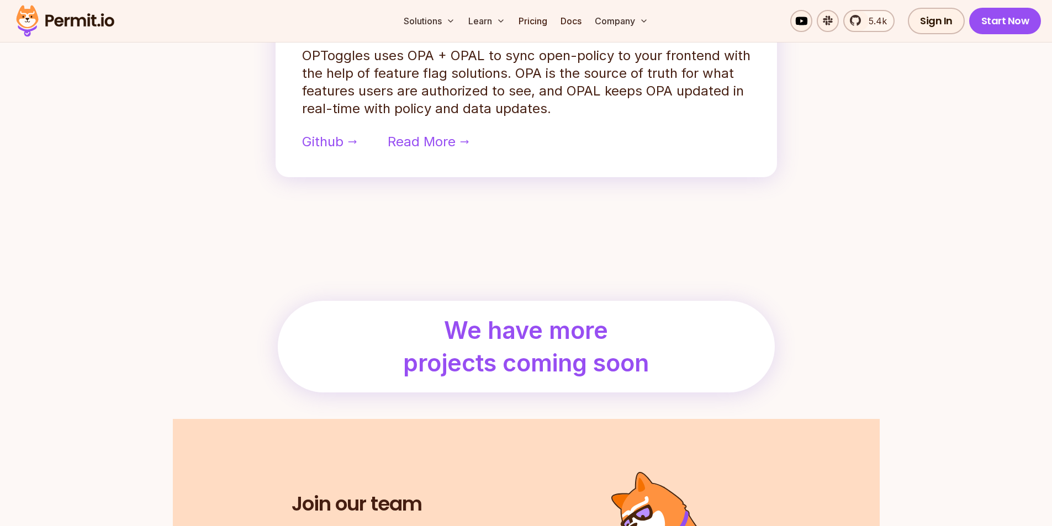
scroll to position [840, 0]
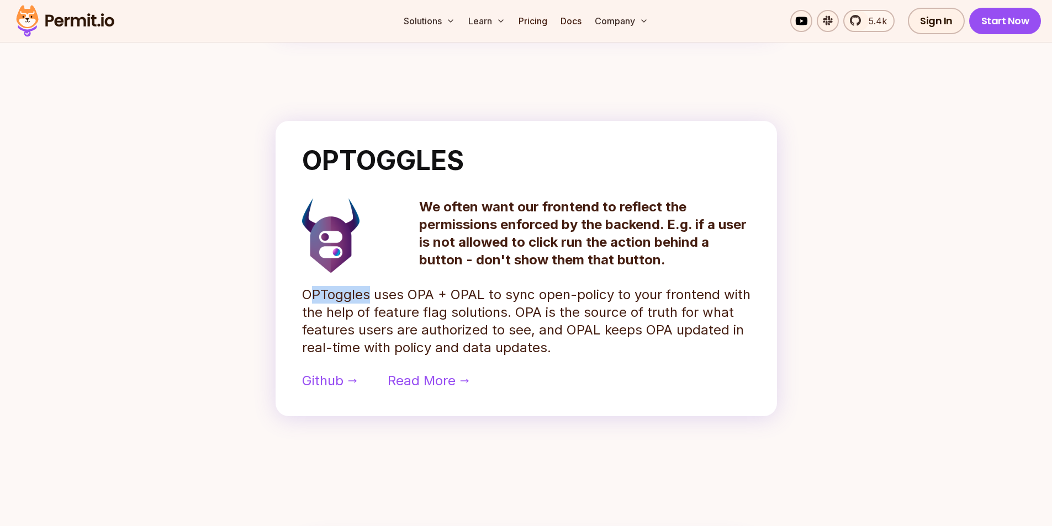
drag, startPoint x: 336, startPoint y: 296, endPoint x: 423, endPoint y: 298, distance: 86.7
click at [375, 296] on p "OPToggles uses OPA + OPAL to sync open-policy to your frontend with the help of…" at bounding box center [526, 321] width 448 height 71
drag, startPoint x: 500, startPoint y: 297, endPoint x: 527, endPoint y: 297, distance: 27.6
click at [526, 297] on p "OPToggles uses OPA + OPAL to sync open-policy to your frontend with the help of…" at bounding box center [526, 321] width 448 height 71
drag, startPoint x: 563, startPoint y: 294, endPoint x: 642, endPoint y: 298, distance: 79.0
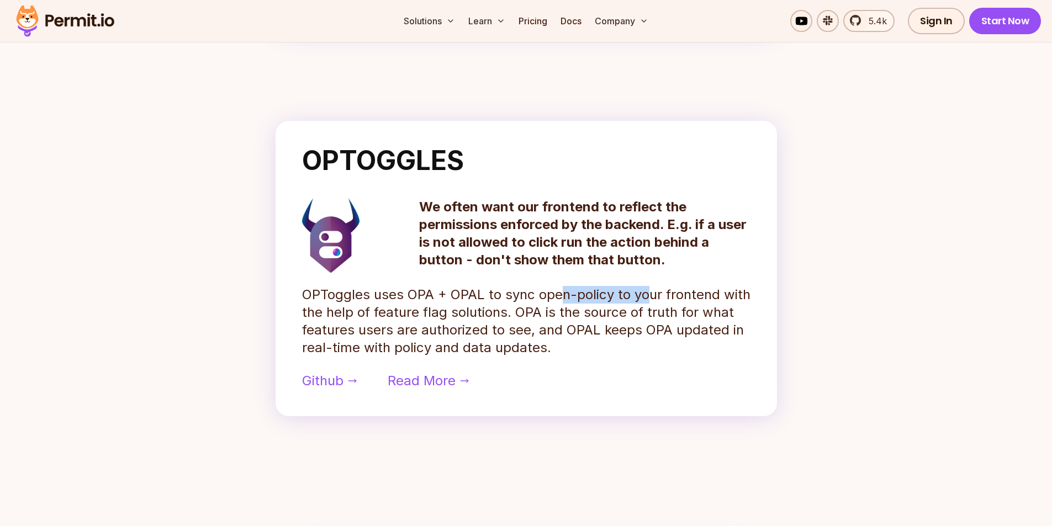
click at [646, 295] on p "OPToggles uses OPA + OPAL to sync open-policy to your frontend with the help of…" at bounding box center [526, 321] width 448 height 71
click at [526, 312] on p "OPToggles uses OPA + OPAL to sync open-policy to your frontend with the help of…" at bounding box center [526, 321] width 448 height 71
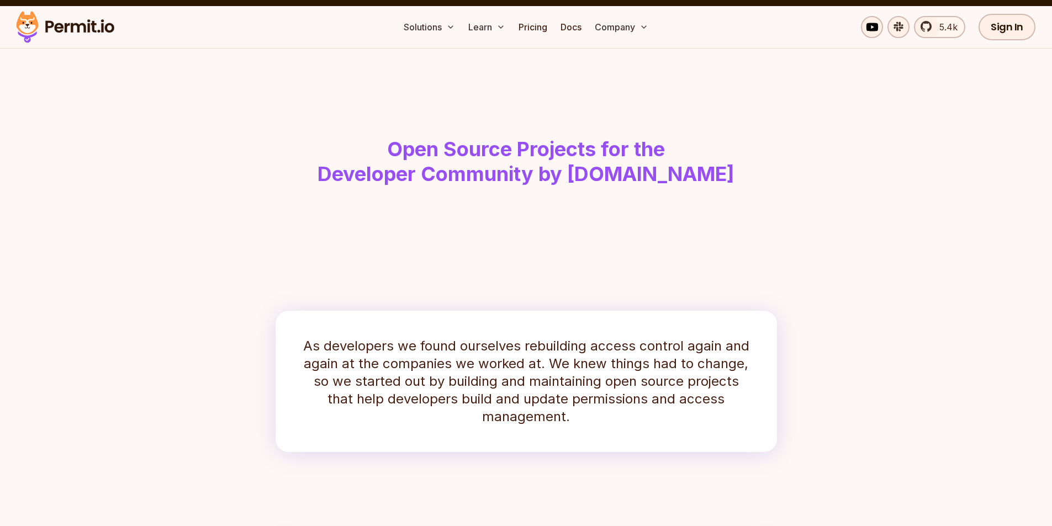
scroll to position [0, 0]
